Goal: Check status: Check status

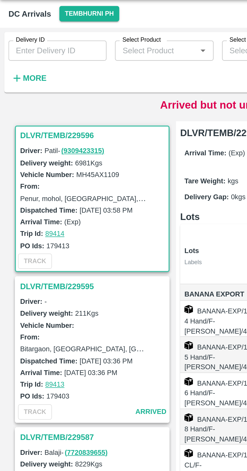
click at [9, 51] on icon "button" at bounding box center [8, 50] width 6 height 6
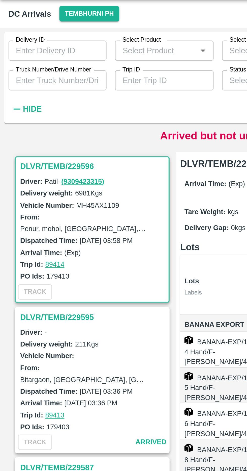
click at [18, 47] on label "Truck Number/Drive Number" at bounding box center [26, 46] width 36 height 4
click at [18, 47] on input "Truck Number/Drive Number" at bounding box center [27, 51] width 47 height 10
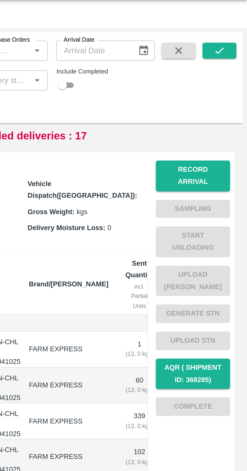
type input "0096"
click at [231, 40] on button "submit" at bounding box center [234, 37] width 16 height 8
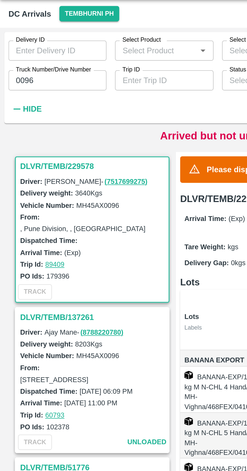
click at [15, 93] on h3 "DLVR/TEMB/229578" at bounding box center [45, 92] width 70 height 7
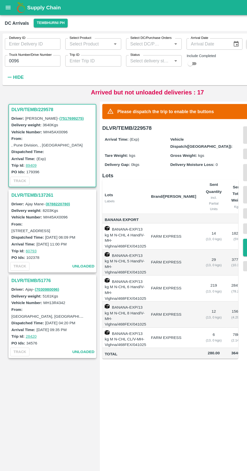
click at [8, 65] on icon "button" at bounding box center [8, 64] width 3 height 1
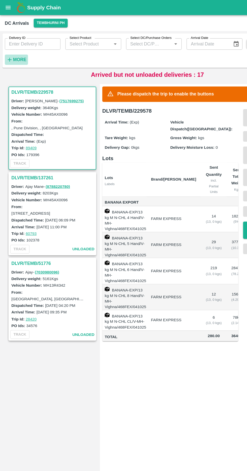
click at [19, 54] on button "More" at bounding box center [13, 50] width 19 height 9
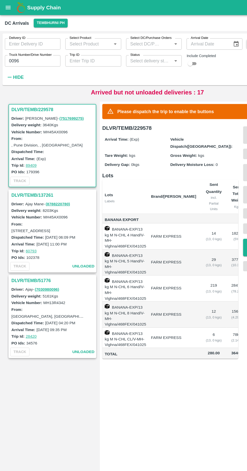
click at [14, 52] on input "0096" at bounding box center [27, 51] width 47 height 10
click at [36, 51] on input "0096" at bounding box center [27, 51] width 47 height 10
type input "0"
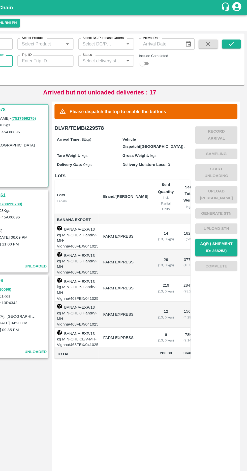
click at [230, 39] on button "submit" at bounding box center [234, 37] width 16 height 8
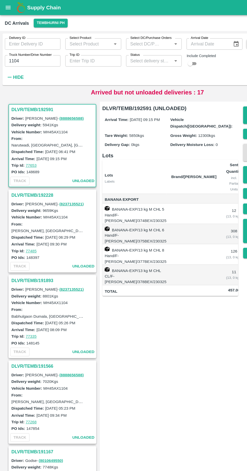
click at [25, 51] on input "1104" at bounding box center [27, 51] width 47 height 10
type input "1"
click at [43, 50] on input "Truck Number/Drive Number" at bounding box center [27, 51] width 47 height 10
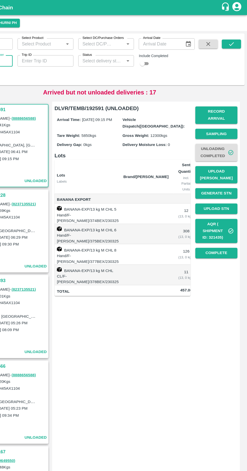
type input "1167"
click at [240, 37] on button "submit" at bounding box center [234, 37] width 16 height 8
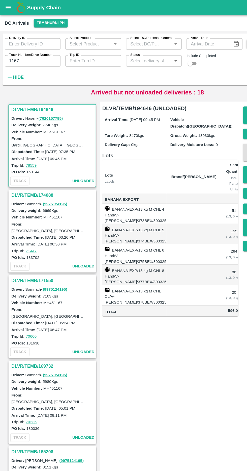
click at [40, 92] on h3 "DLVR/TEMB/194646" at bounding box center [45, 92] width 70 height 7
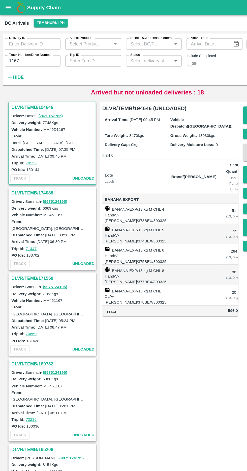
scroll to position [0, 28]
